Goal: Information Seeking & Learning: Understand process/instructions

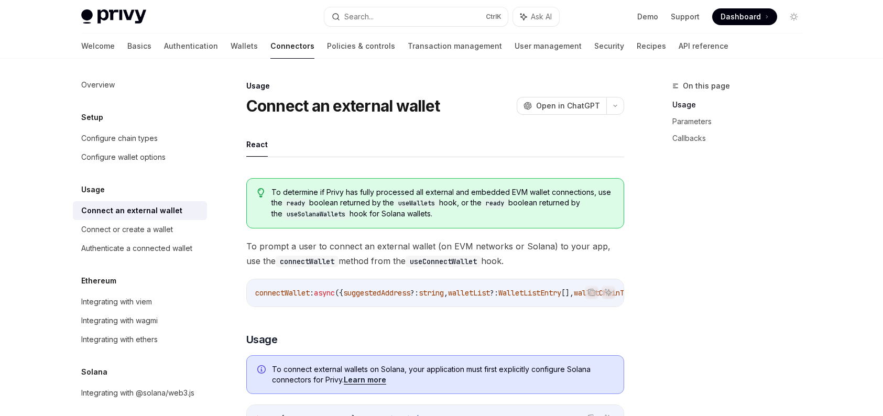
scroll to position [418, 0]
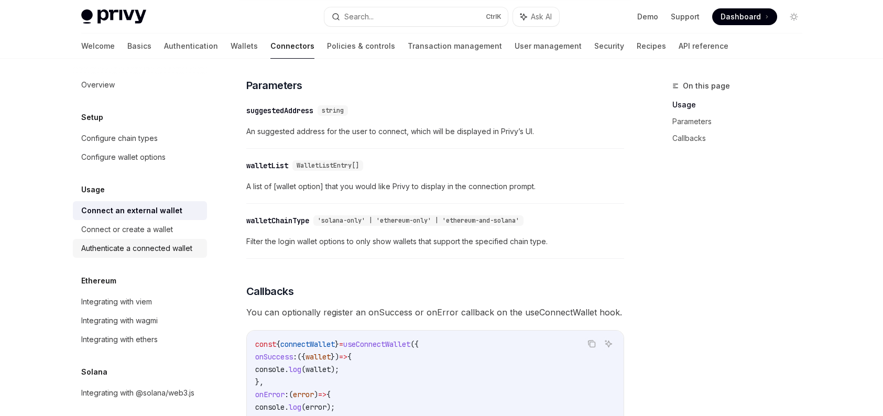
click at [165, 255] on link "Authenticate a connected wallet" at bounding box center [140, 248] width 134 height 19
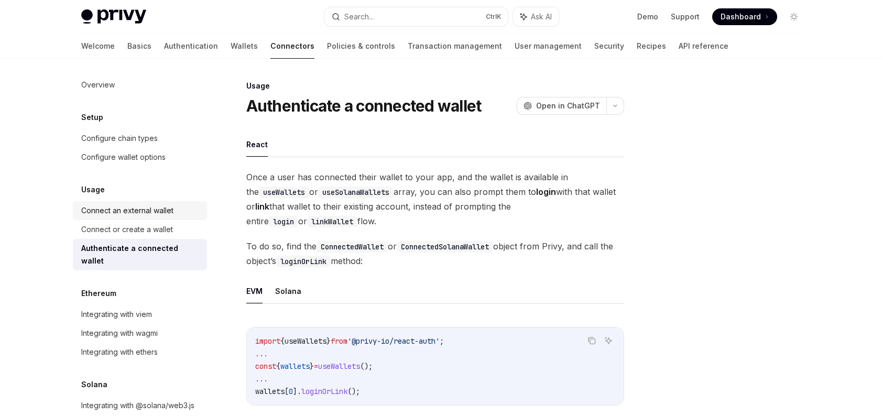
click at [137, 210] on div "Connect an external wallet" at bounding box center [127, 210] width 92 height 13
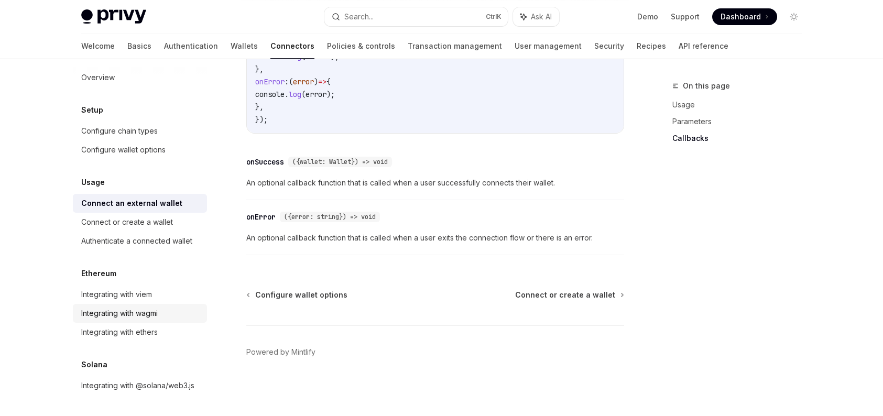
scroll to position [20, 0]
click at [164, 288] on div "Integrating with viem" at bounding box center [140, 294] width 119 height 13
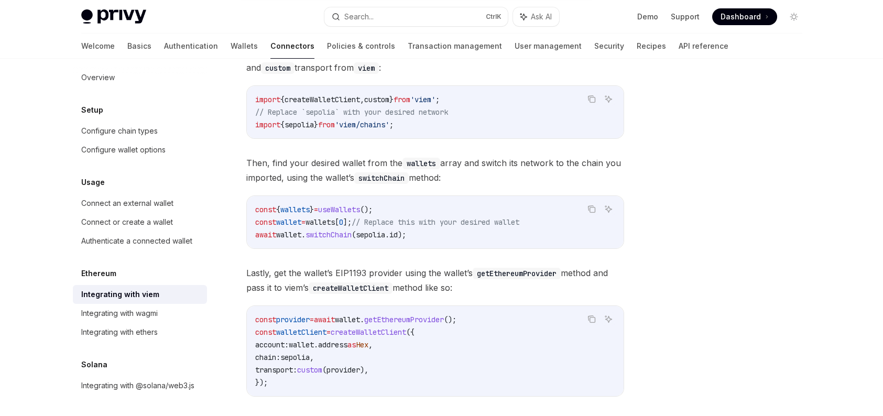
scroll to position [157, 0]
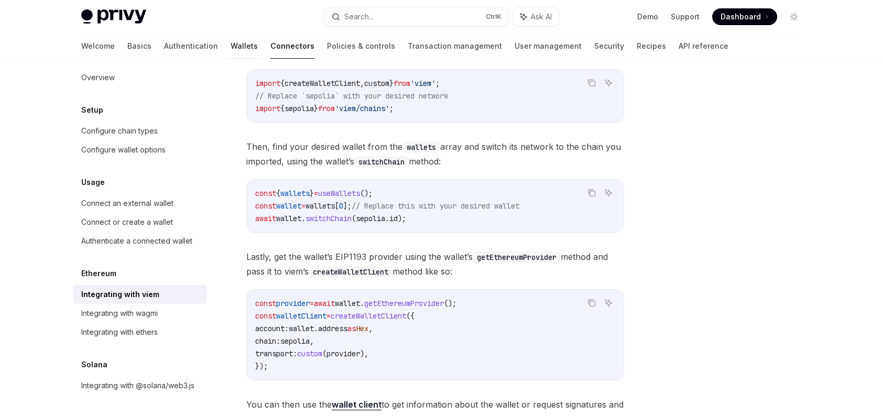
click at [231, 43] on link "Wallets" at bounding box center [244, 46] width 27 height 25
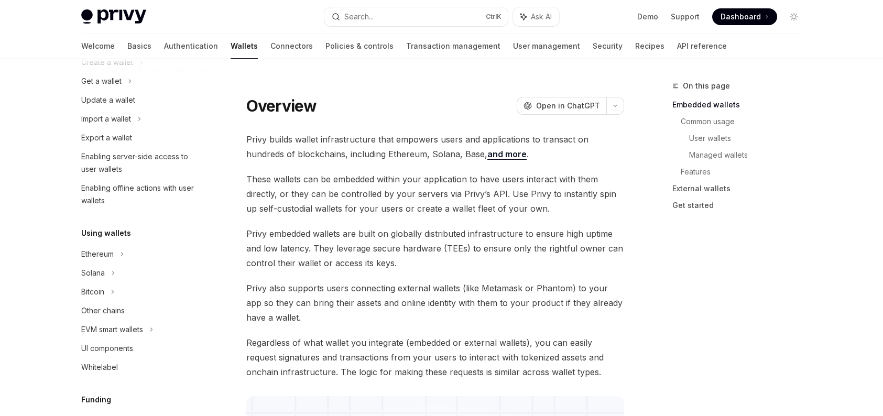
scroll to position [125, 0]
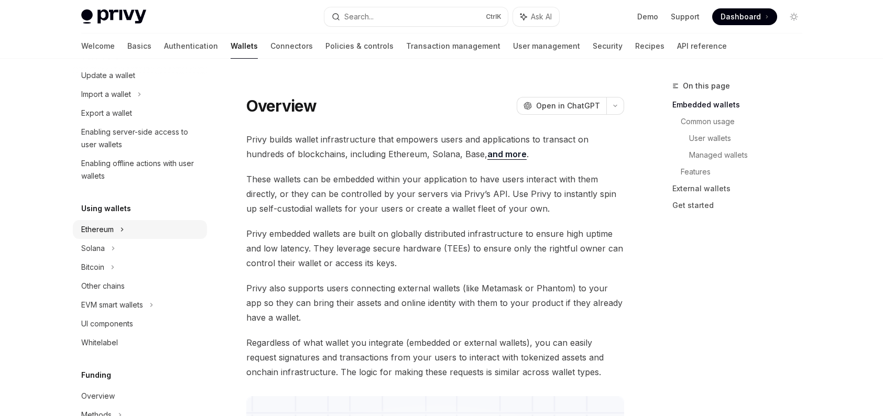
click at [149, 47] on div "Ethereum" at bounding box center [140, 37] width 134 height 19
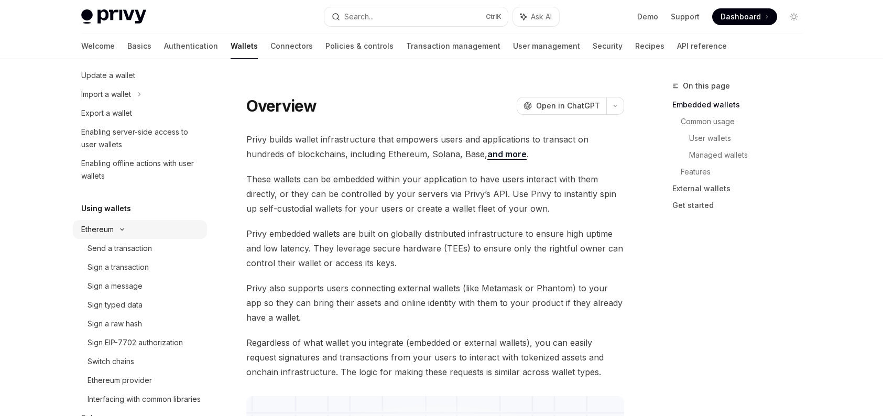
click at [149, 47] on div "Ethereum" at bounding box center [140, 37] width 134 height 19
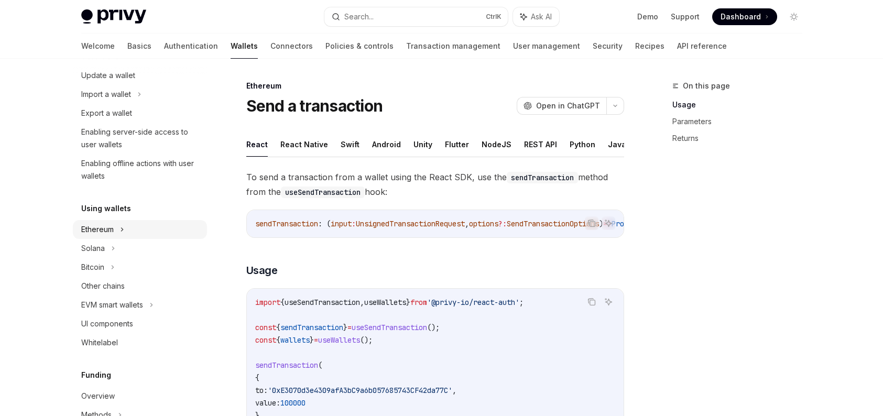
click at [149, 47] on div "Ethereum" at bounding box center [140, 37] width 134 height 19
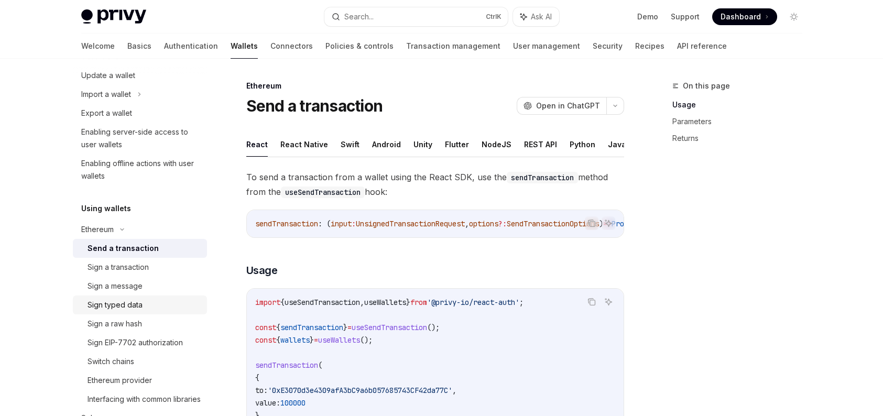
click at [170, 301] on div "Sign typed data" at bounding box center [144, 305] width 113 height 13
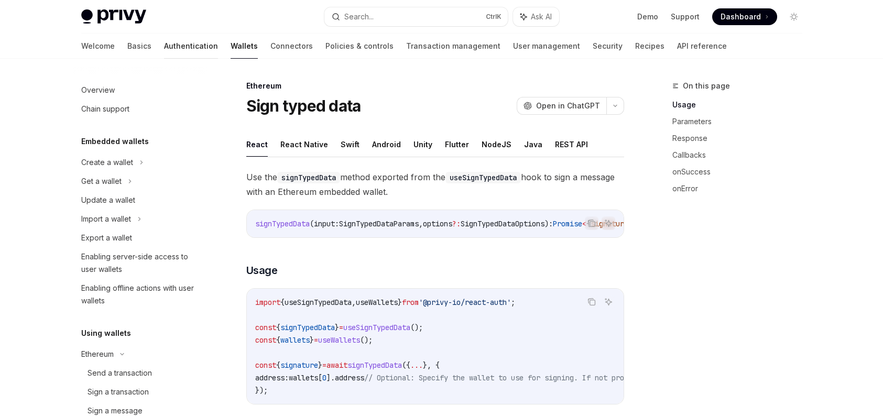
click at [164, 50] on link "Authentication" at bounding box center [191, 46] width 54 height 25
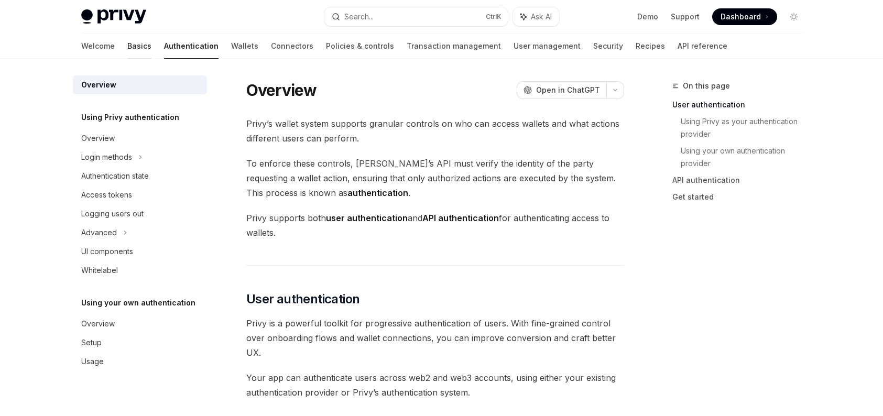
click at [127, 46] on link "Basics" at bounding box center [139, 46] width 24 height 25
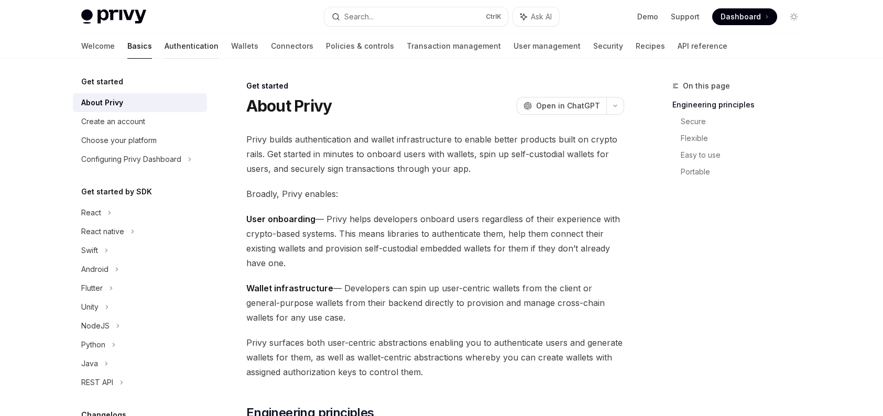
click at [165, 44] on link "Authentication" at bounding box center [192, 46] width 54 height 25
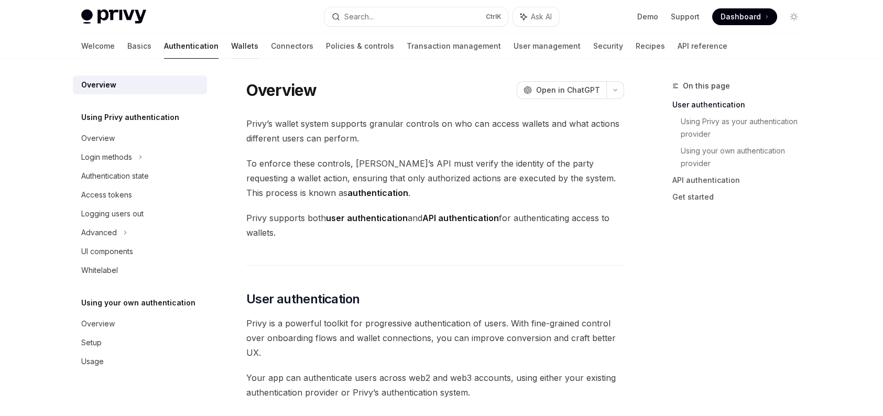
click at [231, 47] on link "Wallets" at bounding box center [244, 46] width 27 height 25
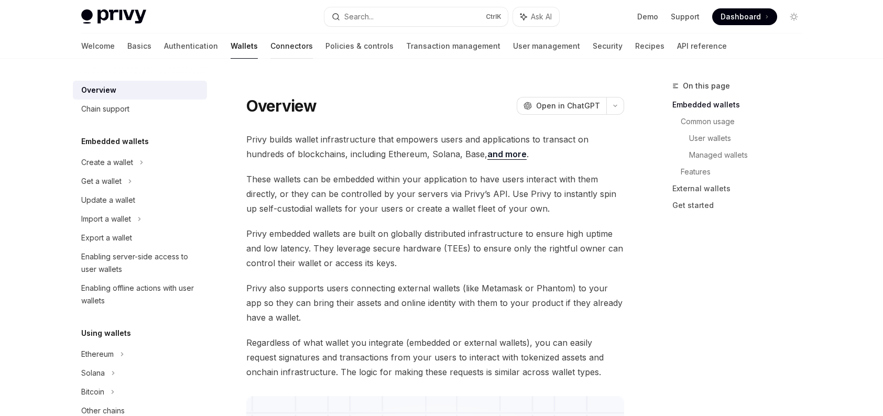
click at [270, 49] on link "Connectors" at bounding box center [291, 46] width 42 height 25
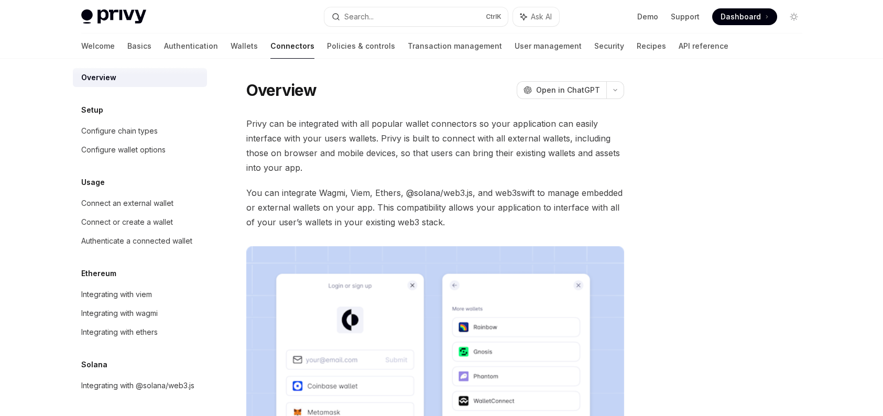
scroll to position [20, 0]
click at [150, 288] on div "Integrating with viem" at bounding box center [116, 294] width 71 height 13
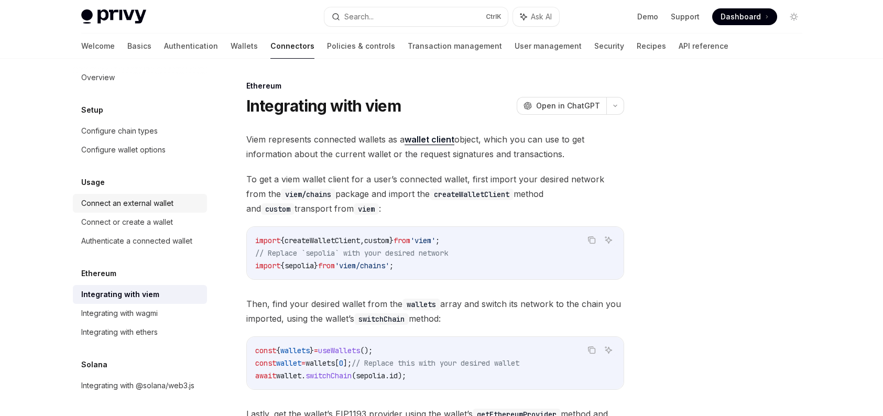
click at [161, 197] on div "Connect an external wallet" at bounding box center [127, 203] width 92 height 13
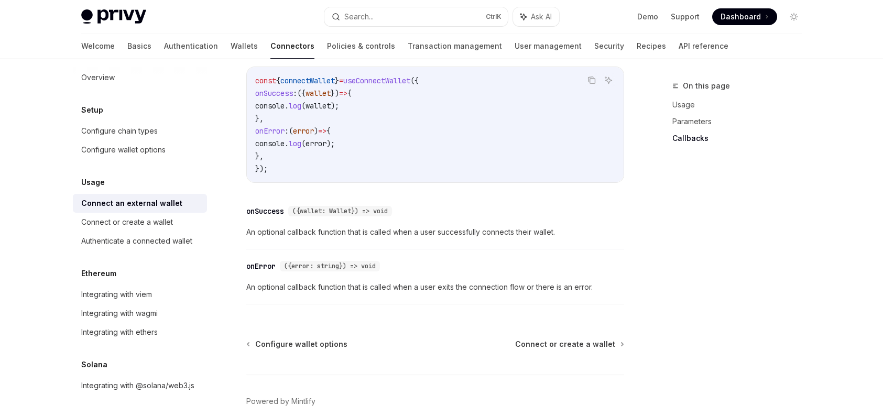
scroll to position [732, 0]
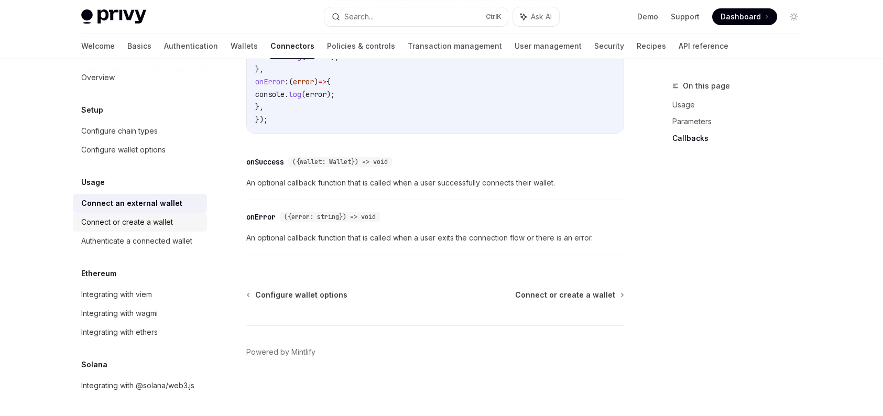
click at [158, 216] on div "Connect or create a wallet" at bounding box center [127, 222] width 92 height 13
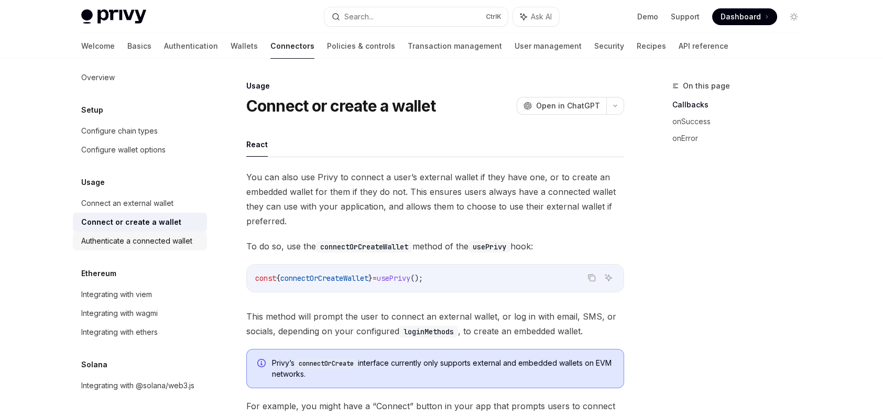
click at [165, 235] on div "Authenticate a connected wallet" at bounding box center [136, 241] width 111 height 13
click at [164, 235] on div "Authenticate a connected wallet" at bounding box center [136, 241] width 111 height 13
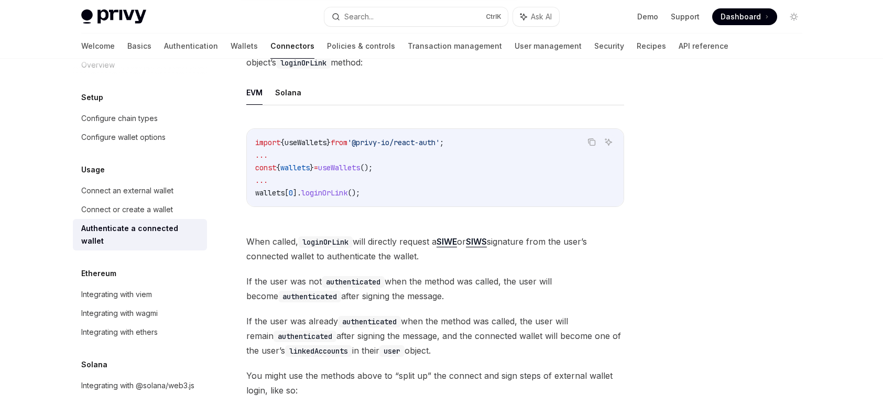
scroll to position [210, 0]
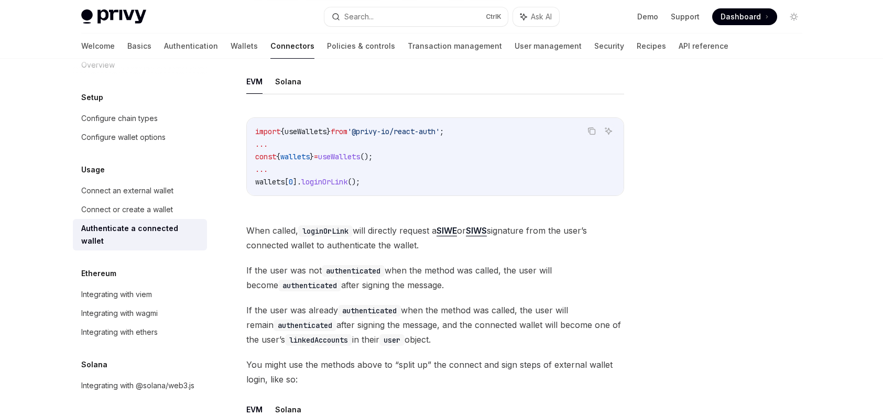
type textarea "*"
